Goal: Find specific fact: Find specific fact

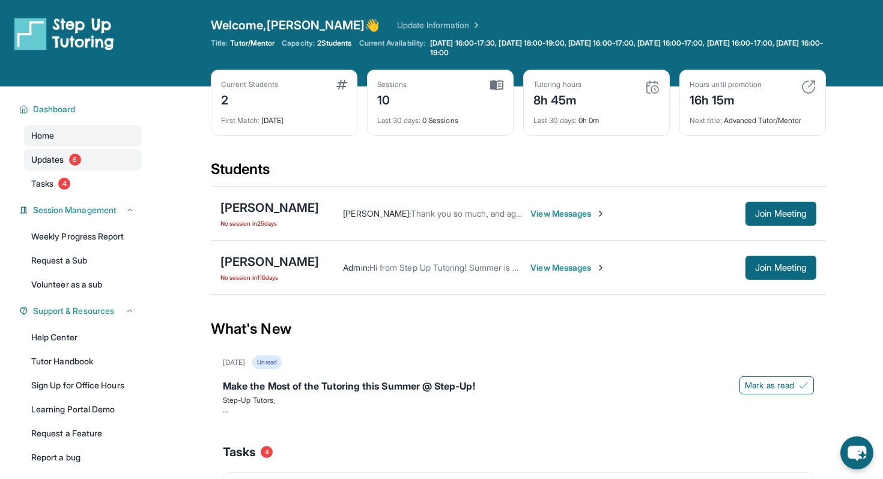
click at [89, 162] on link "Updates 6" at bounding box center [83, 160] width 118 height 22
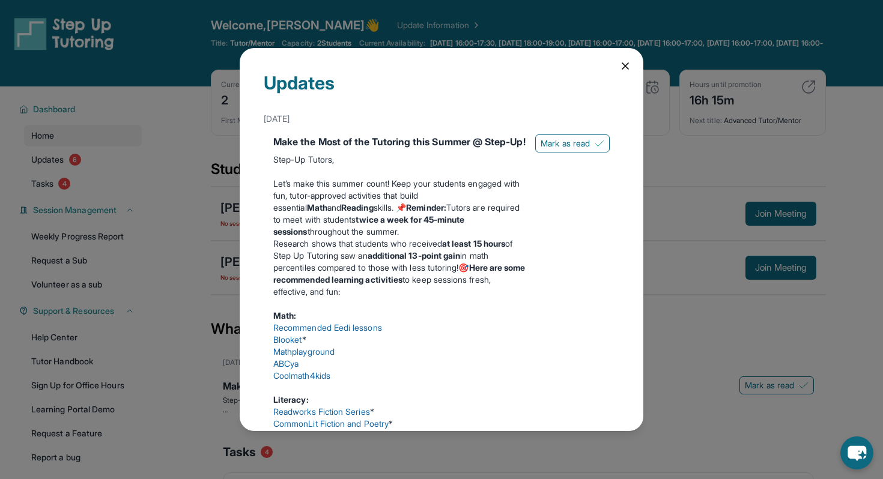
click at [620, 59] on div "Updates [DATE] Make the Most of the Tutoring this Summer @ Step-Up! Step-Up Tut…" at bounding box center [442, 239] width 404 height 383
click at [622, 63] on icon at bounding box center [625, 66] width 6 height 6
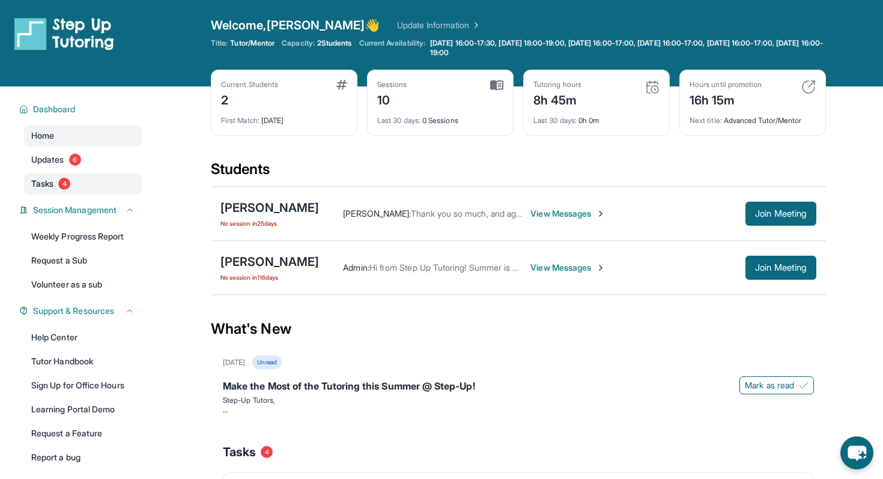
click at [96, 190] on link "Tasks 4" at bounding box center [83, 184] width 118 height 22
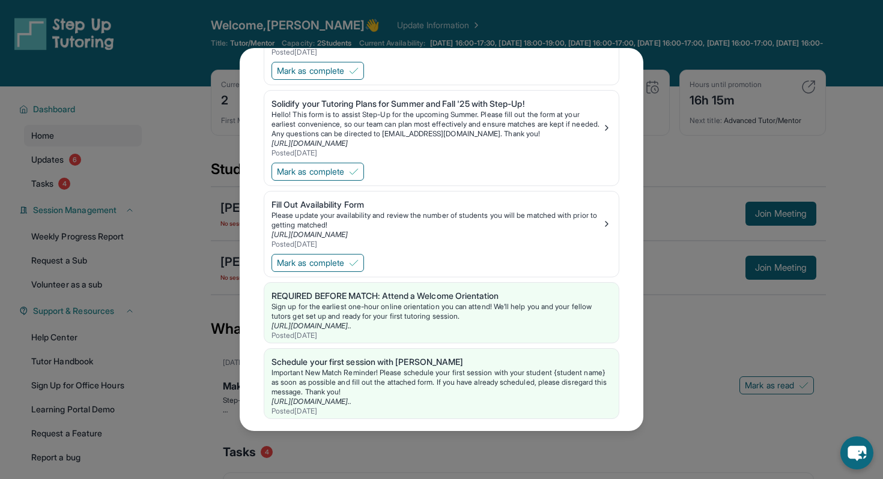
scroll to position [236, 0]
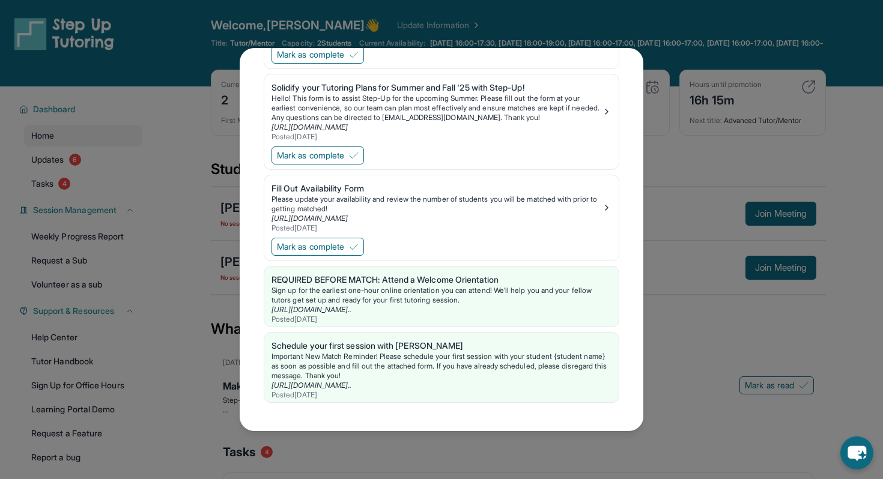
click at [696, 195] on div "Tasks Invite your tutee to Step Up Summer Camp! Please invite your tutee to our…" at bounding box center [441, 239] width 883 height 479
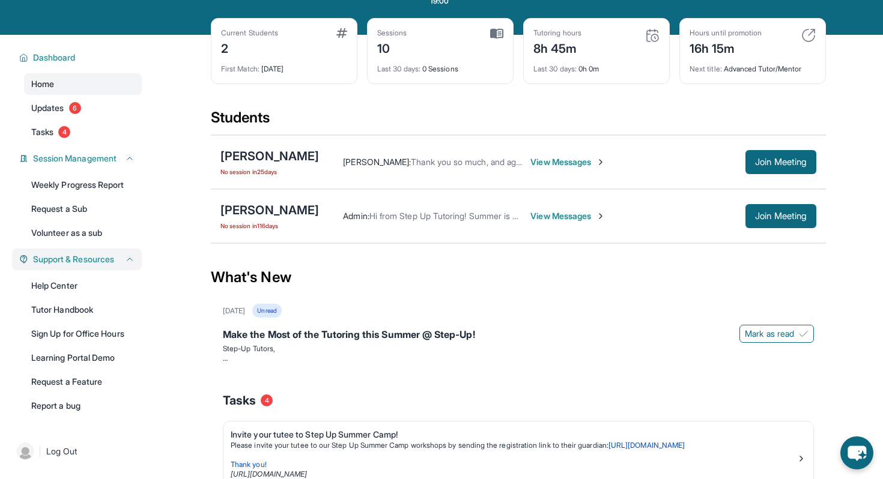
scroll to position [55, 0]
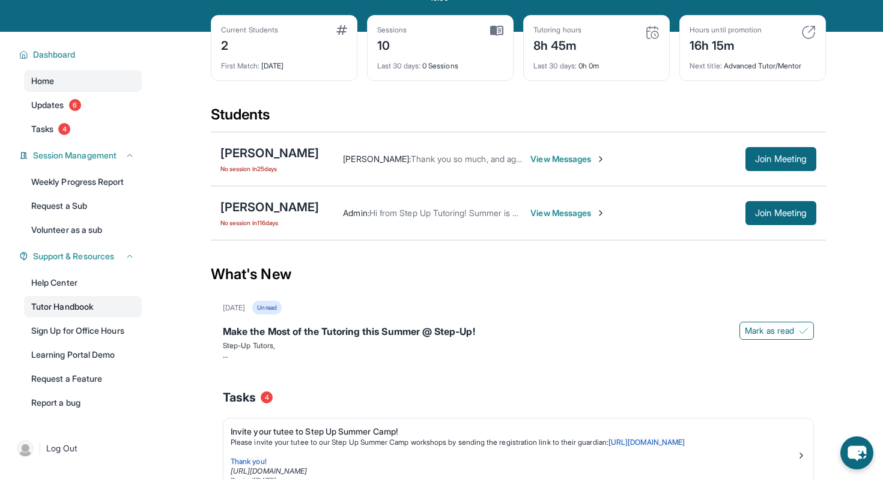
click at [78, 302] on link "Tutor Handbook" at bounding box center [83, 307] width 118 height 22
click at [269, 150] on div "[PERSON_NAME]" at bounding box center [269, 153] width 99 height 17
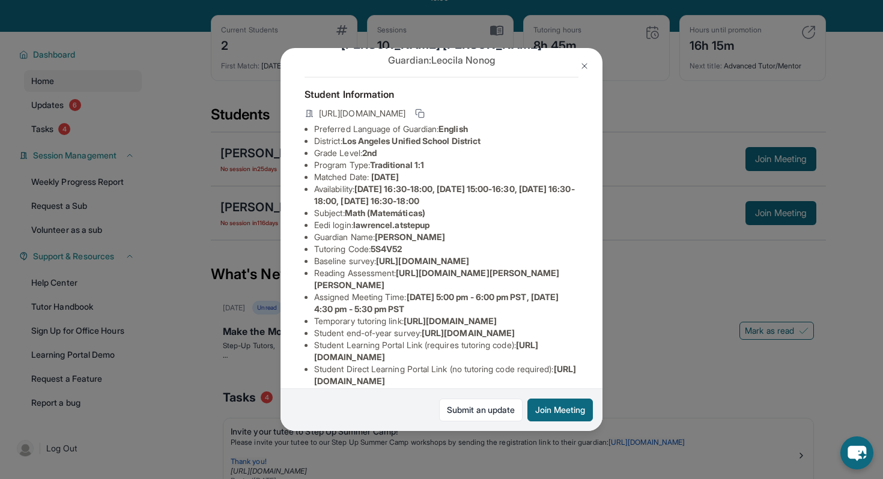
scroll to position [36, 0]
drag, startPoint x: 358, startPoint y: 225, endPoint x: 448, endPoint y: 229, distance: 90.2
click at [448, 229] on li "Eedi login : lawrencel.atstepup" at bounding box center [446, 225] width 264 height 12
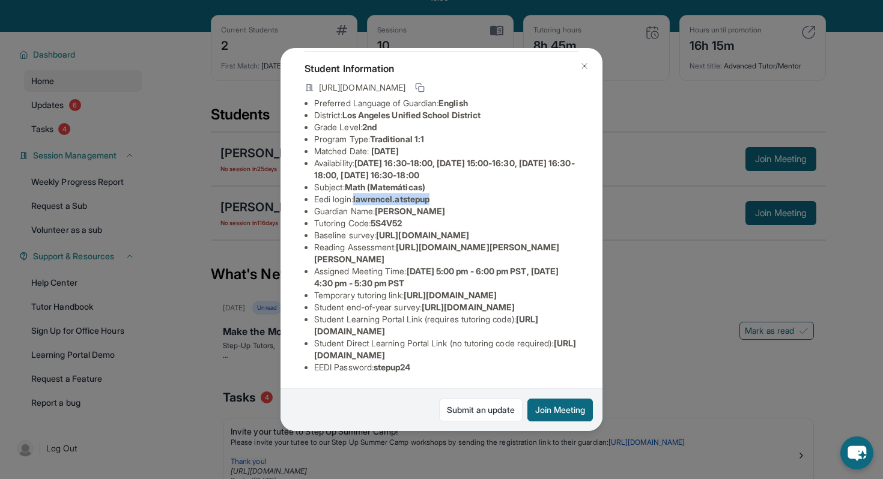
scroll to position [169, 0]
copy span "lawrencel.atstepup"
click at [579, 65] on button at bounding box center [585, 66] width 24 height 24
